Goal: Information Seeking & Learning: Learn about a topic

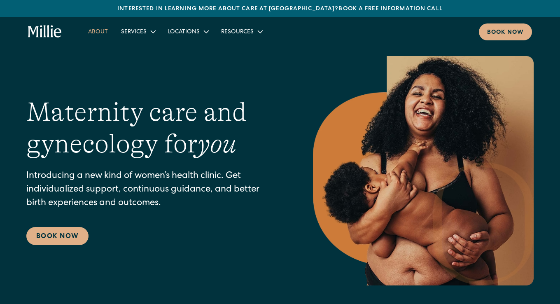
click at [95, 30] on link "About" at bounding box center [97, 32] width 33 height 14
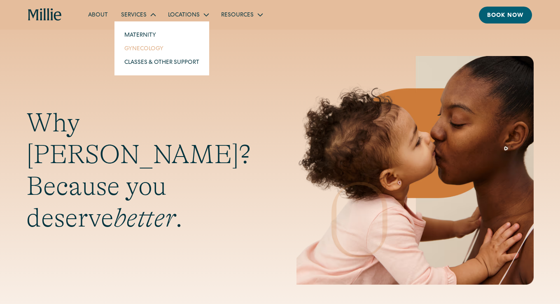
click at [144, 50] on link "Gynecology" at bounding box center [162, 49] width 88 height 14
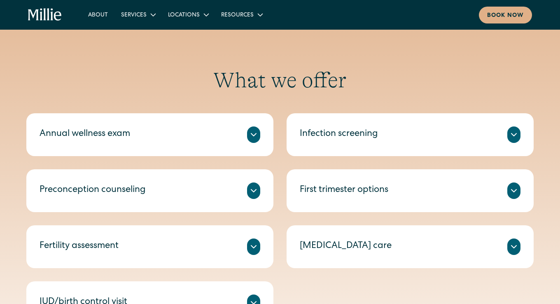
scroll to position [347, 0]
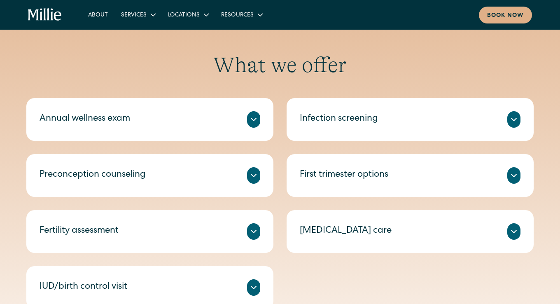
click at [415, 179] on div "First trimester options" at bounding box center [410, 175] width 221 height 16
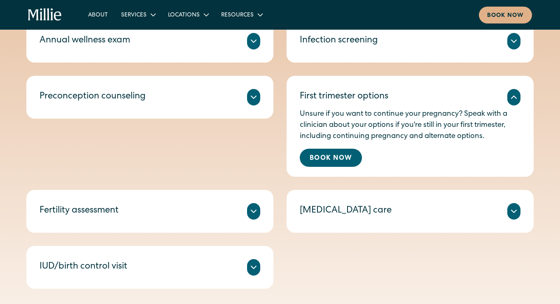
scroll to position [426, 0]
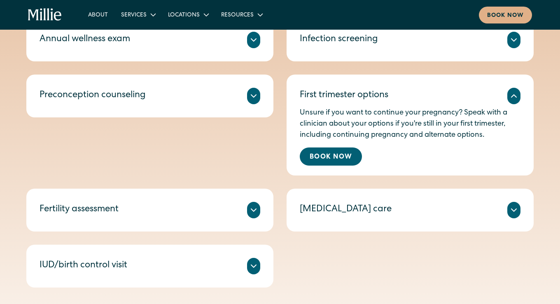
click at [244, 213] on div "Fertility assessment" at bounding box center [150, 210] width 221 height 16
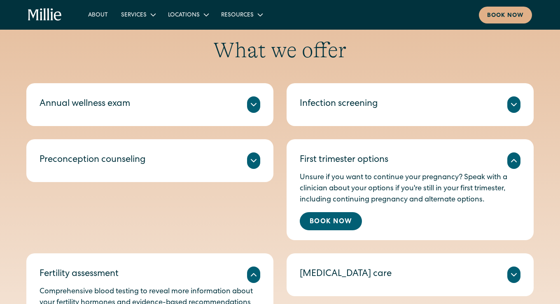
scroll to position [334, 0]
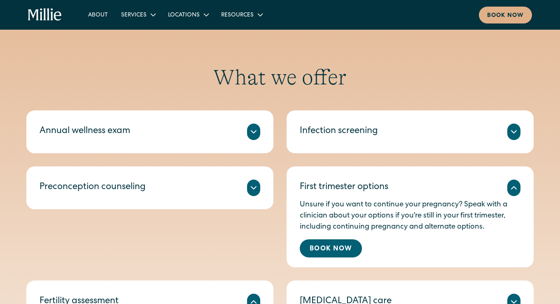
click at [230, 189] on div "Preconception counseling" at bounding box center [150, 187] width 221 height 16
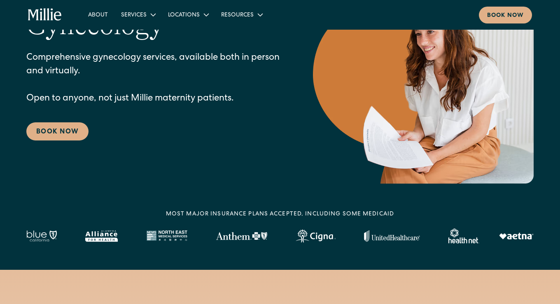
scroll to position [0, 0]
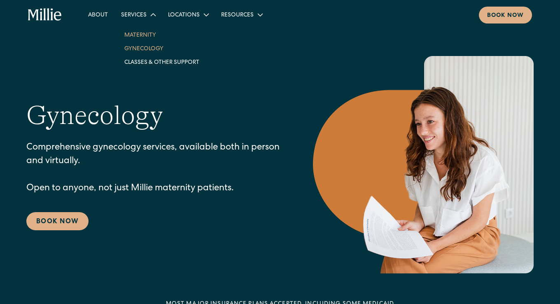
click at [144, 36] on link "Maternity" at bounding box center [162, 35] width 88 height 14
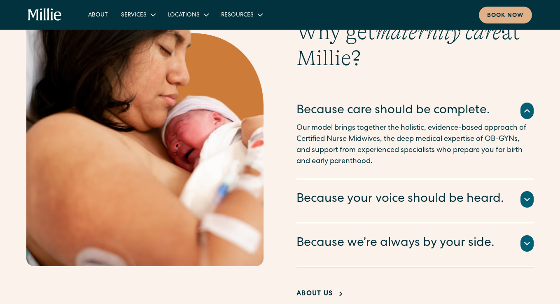
scroll to position [1571, 0]
